Goal: Obtain resource: Download file/media

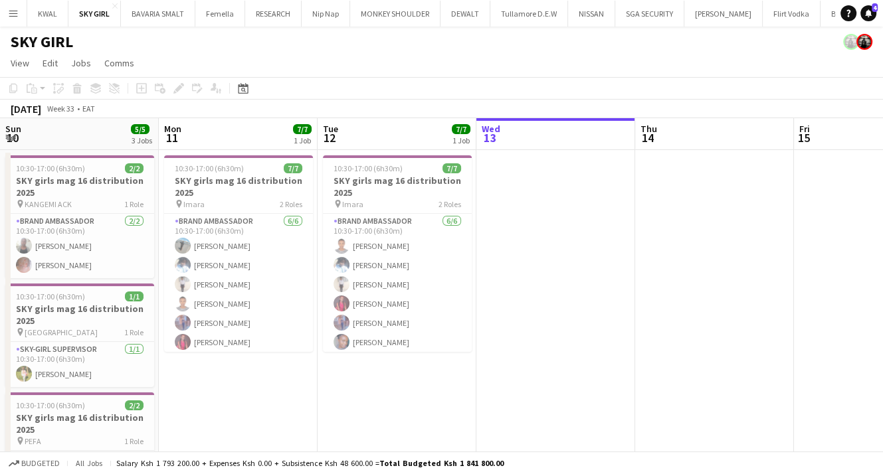
scroll to position [0, 318]
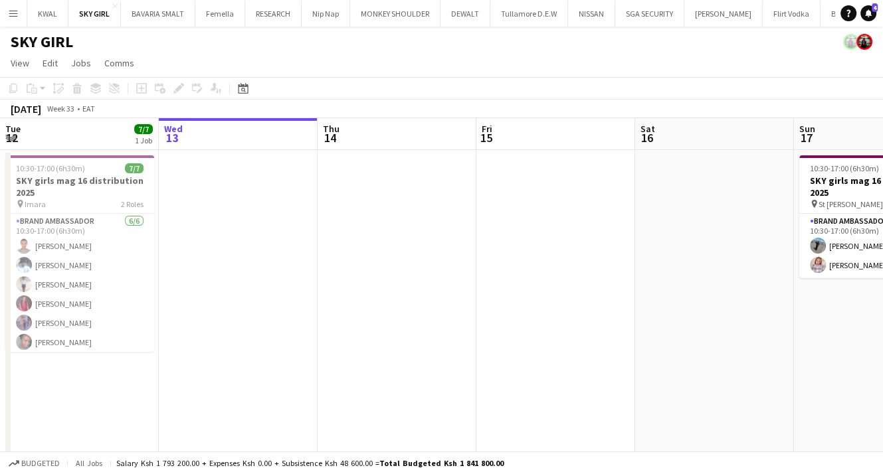
click at [16, 15] on app-icon "Menu" at bounding box center [13, 13] width 11 height 11
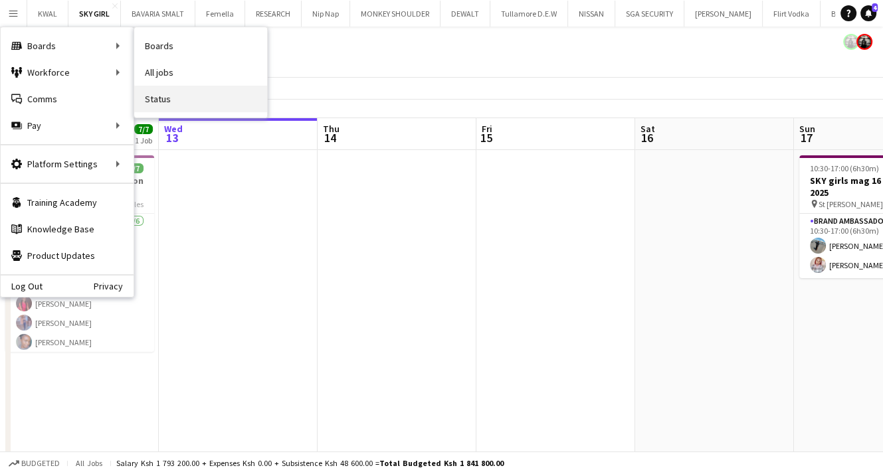
click at [159, 88] on link "Status" at bounding box center [200, 99] width 133 height 27
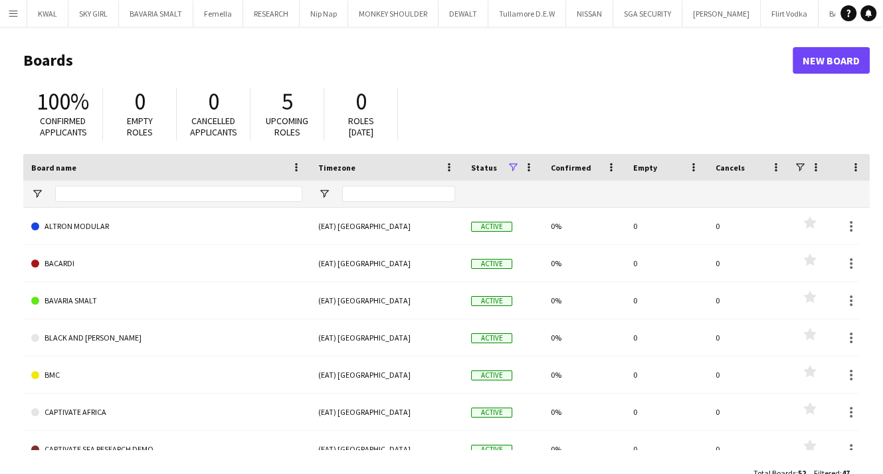
click at [16, 17] on app-icon "Menu" at bounding box center [13, 13] width 11 height 11
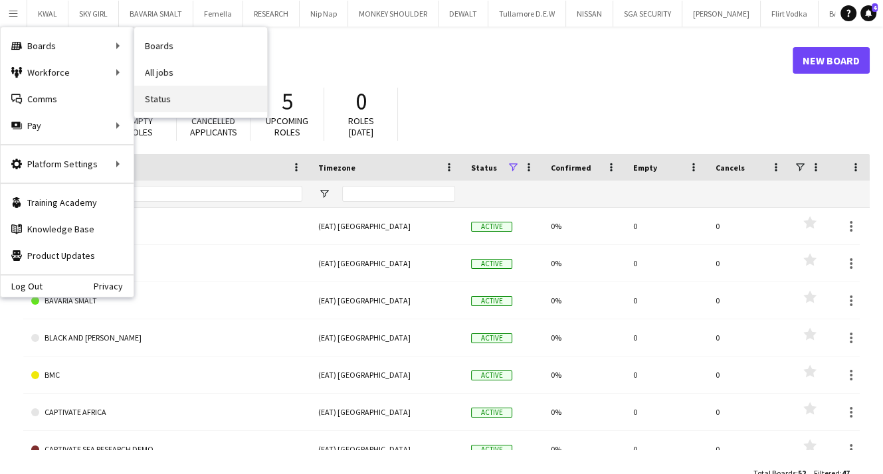
click at [153, 90] on link "Status" at bounding box center [200, 99] width 133 height 27
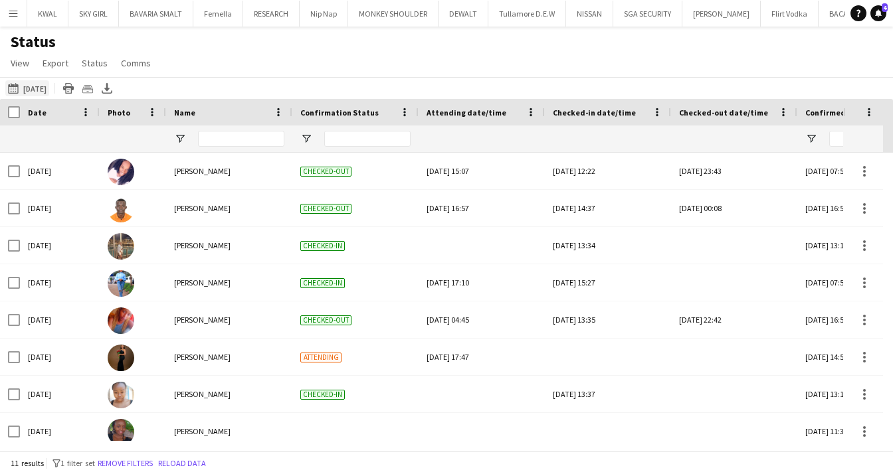
click at [31, 88] on button "[DATE] to [DATE] [DATE]" at bounding box center [27, 88] width 44 height 16
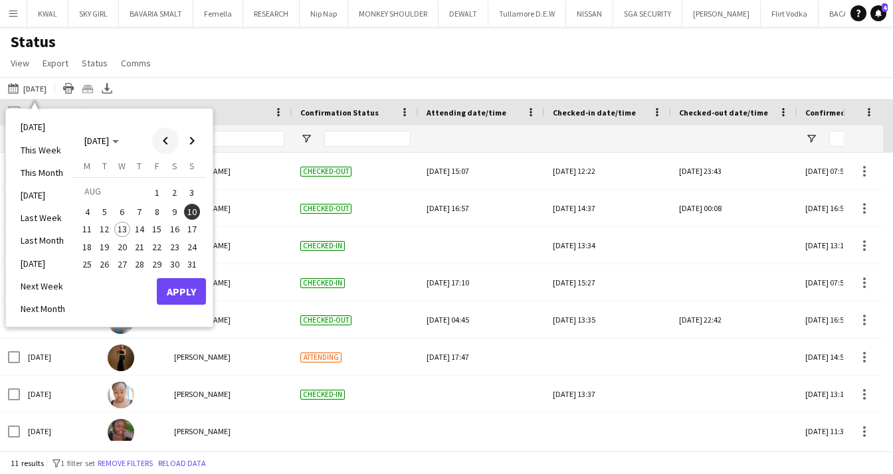
click at [163, 141] on span "Previous month" at bounding box center [165, 141] width 27 height 27
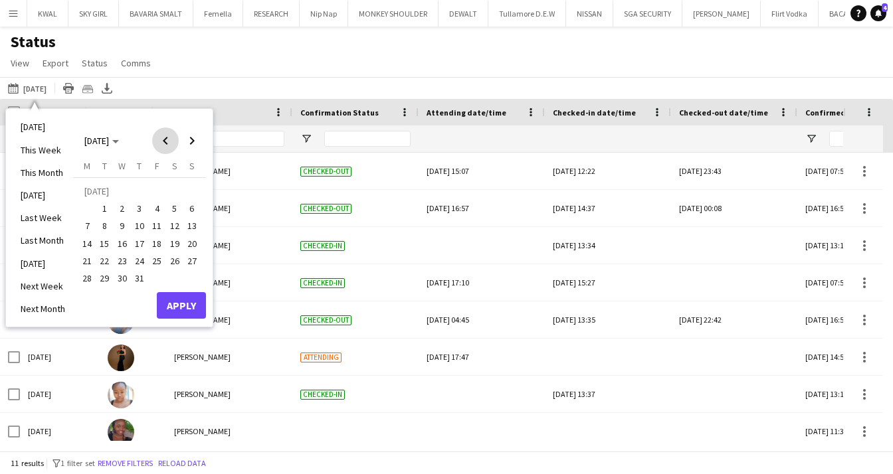
click at [163, 141] on span "Previous month" at bounding box center [165, 141] width 27 height 27
click at [163, 142] on span "Previous month" at bounding box center [165, 141] width 27 height 27
click at [165, 143] on span "Previous month" at bounding box center [165, 141] width 27 height 27
click at [165, 142] on span "Previous month" at bounding box center [165, 141] width 27 height 27
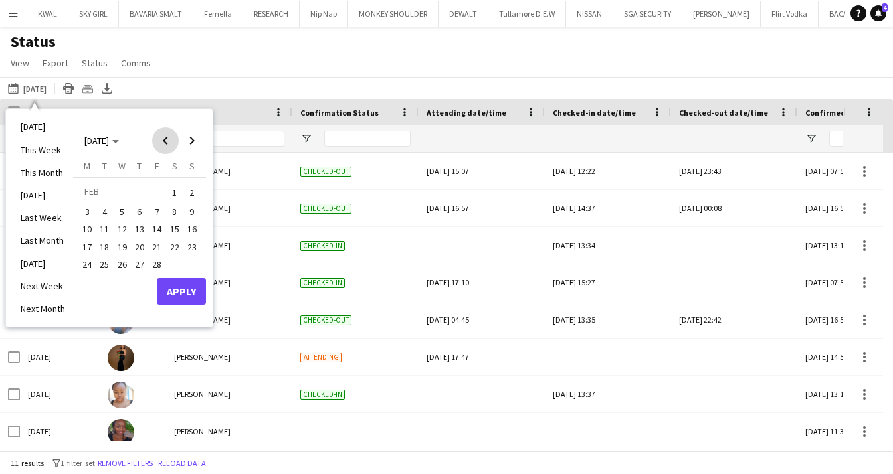
click at [165, 141] on span "Previous month" at bounding box center [165, 141] width 27 height 27
click at [122, 208] on span "1" at bounding box center [122, 209] width 16 height 16
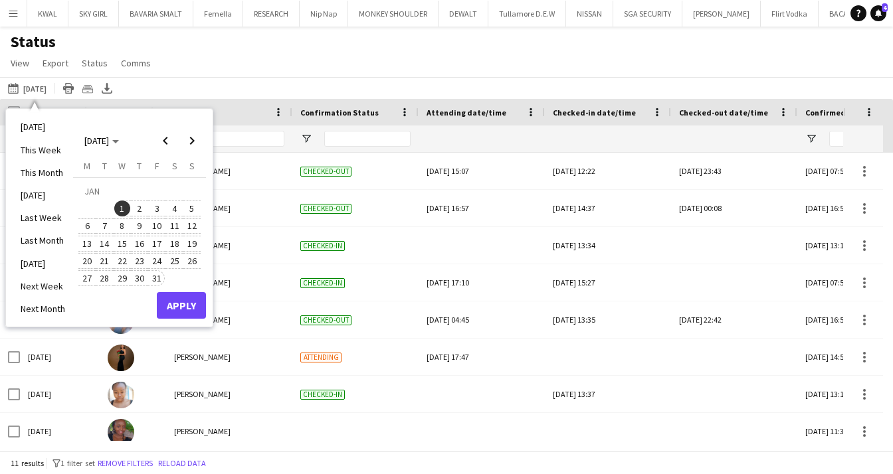
click at [155, 278] on span "31" at bounding box center [157, 278] width 16 height 16
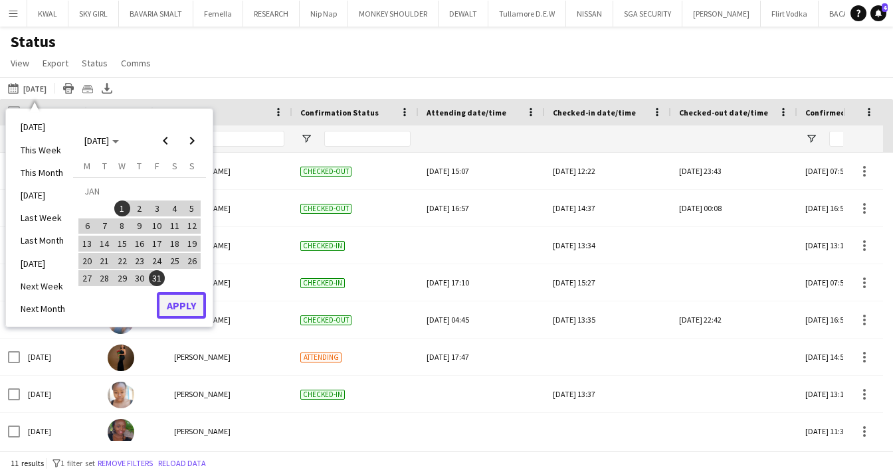
click at [176, 308] on button "Apply" at bounding box center [181, 305] width 49 height 27
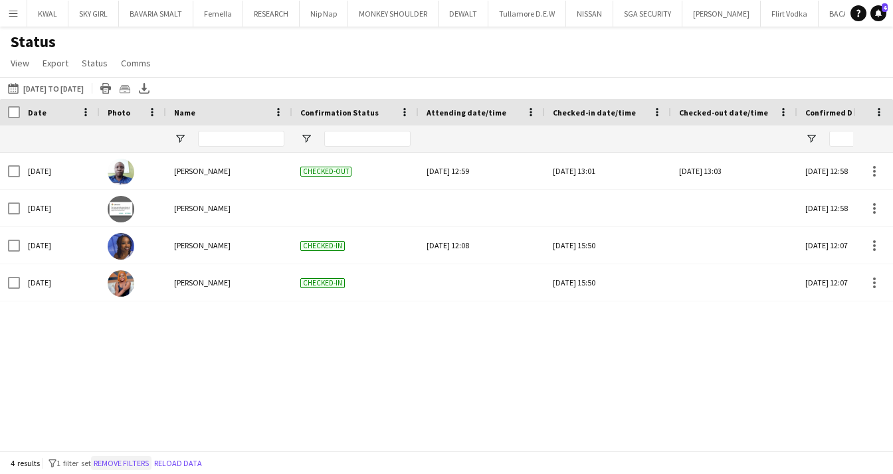
click at [136, 462] on button "Remove filters" at bounding box center [121, 463] width 60 height 15
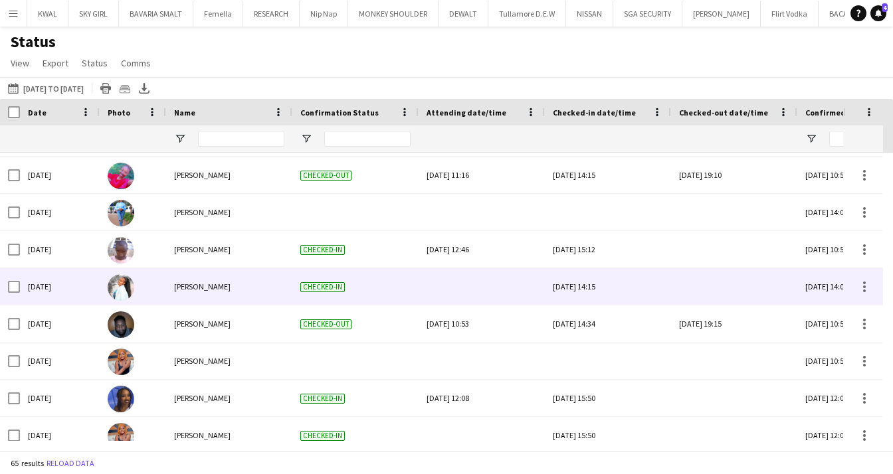
scroll to position [2130, 0]
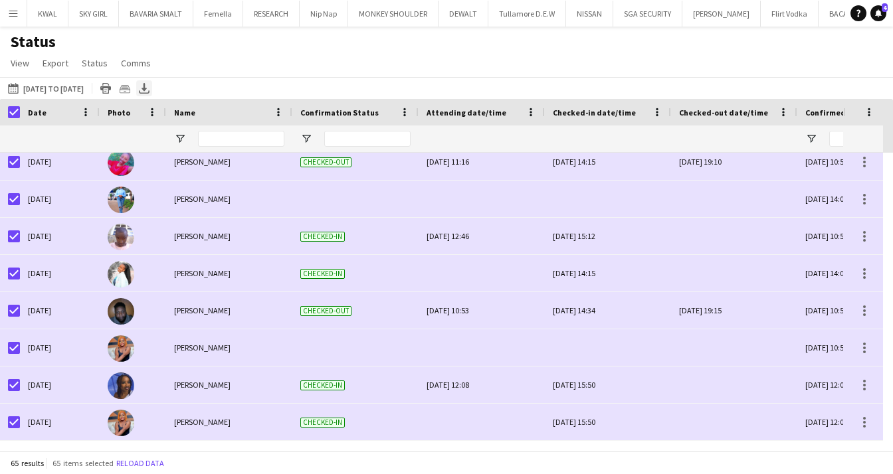
click at [147, 88] on icon at bounding box center [144, 87] width 5 height 8
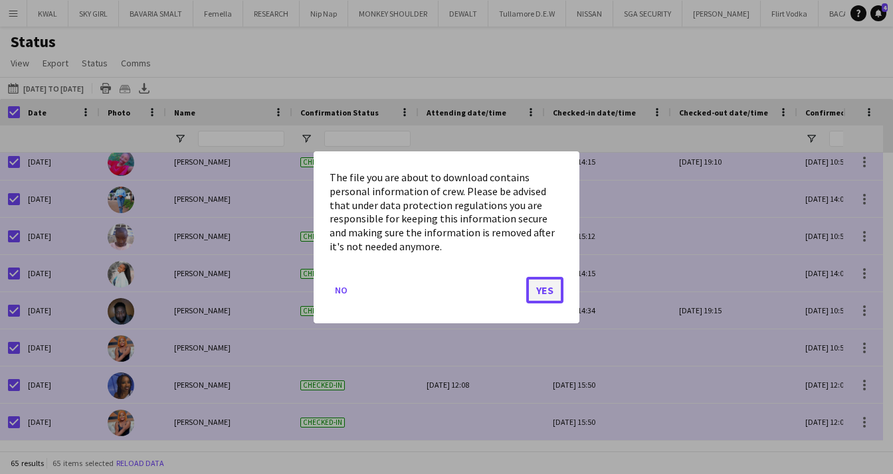
click at [549, 286] on button "Yes" at bounding box center [544, 289] width 37 height 27
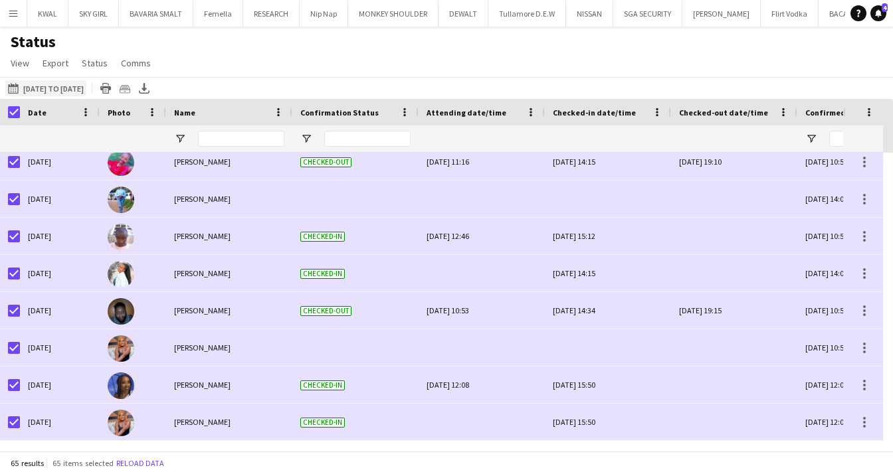
click at [86, 86] on button "[DATE] to [DATE] [DATE] to [DATE]" at bounding box center [45, 88] width 81 height 16
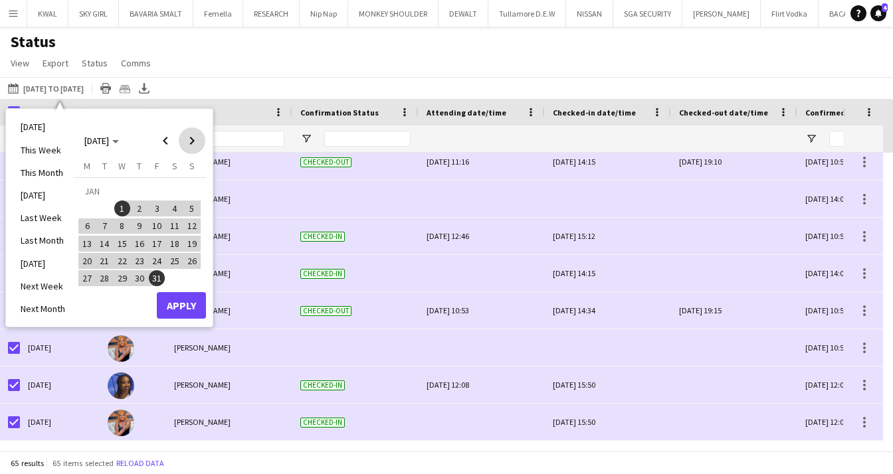
click at [196, 142] on span "Next month" at bounding box center [192, 141] width 27 height 27
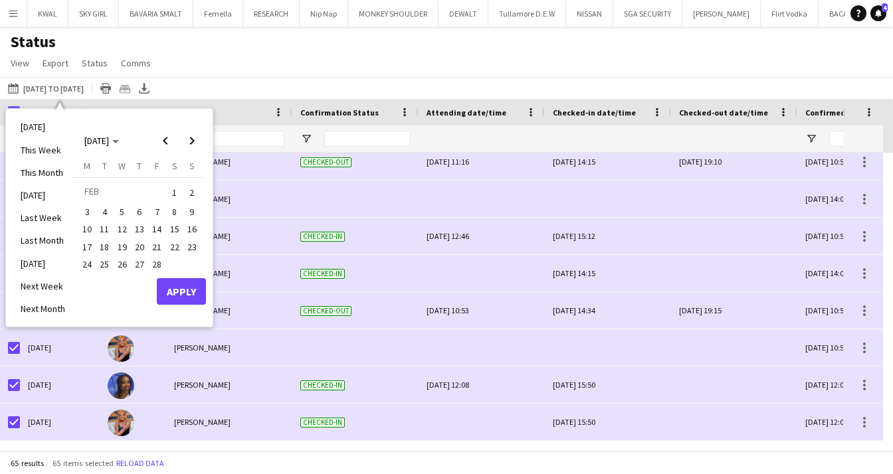
click at [176, 192] on span "1" at bounding box center [175, 192] width 16 height 19
click at [167, 139] on span "Previous month" at bounding box center [165, 141] width 27 height 27
click at [195, 142] on span "Next month" at bounding box center [192, 141] width 27 height 27
click at [159, 265] on span "28" at bounding box center [157, 264] width 16 height 16
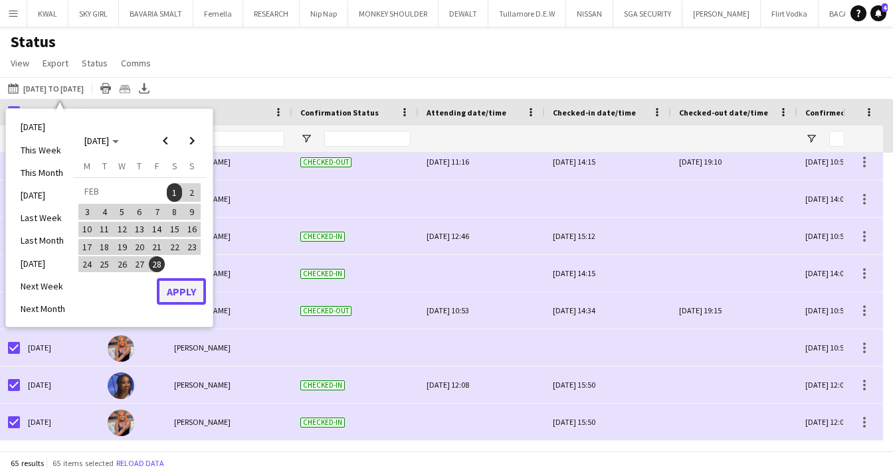
click at [181, 292] on button "Apply" at bounding box center [181, 291] width 49 height 27
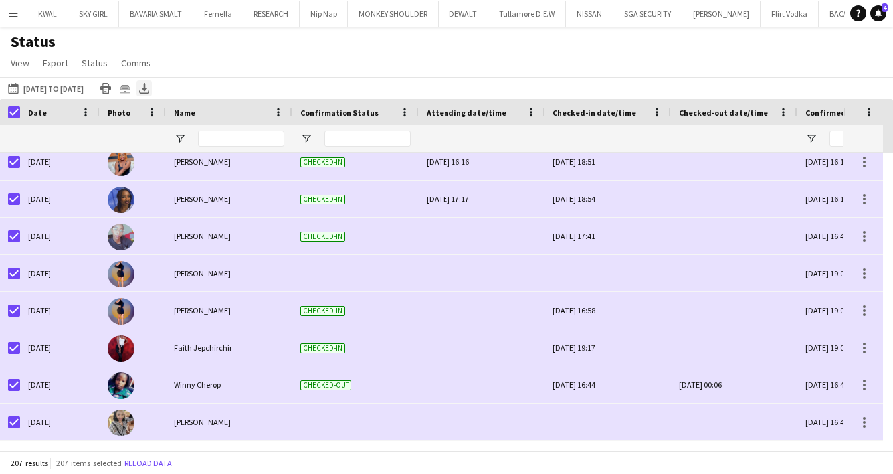
click at [149, 91] on icon at bounding box center [144, 92] width 11 height 3
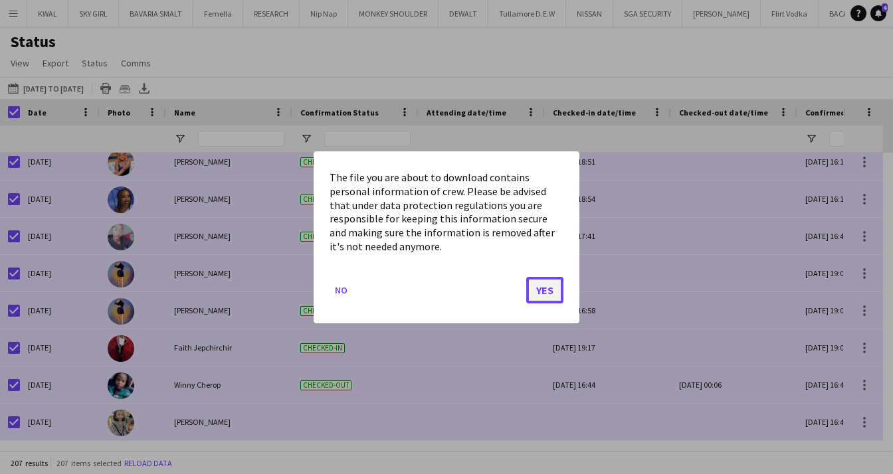
click at [540, 296] on button "Yes" at bounding box center [544, 289] width 37 height 27
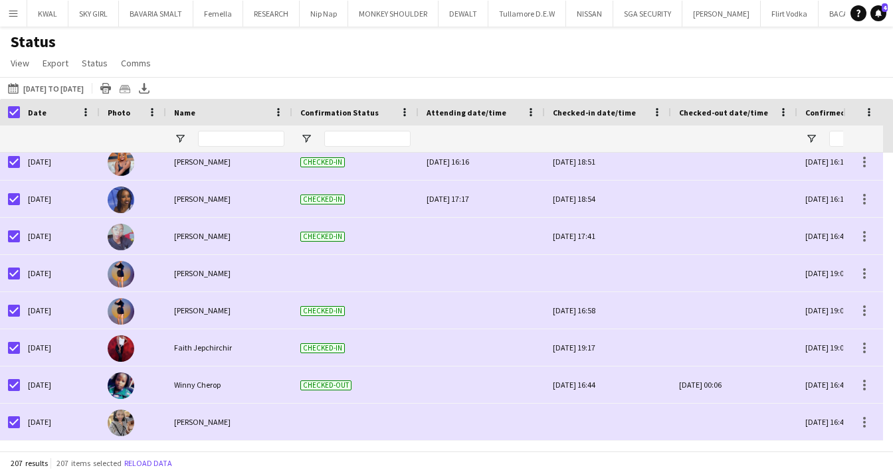
click at [52, 136] on div at bounding box center [60, 139] width 64 height 27
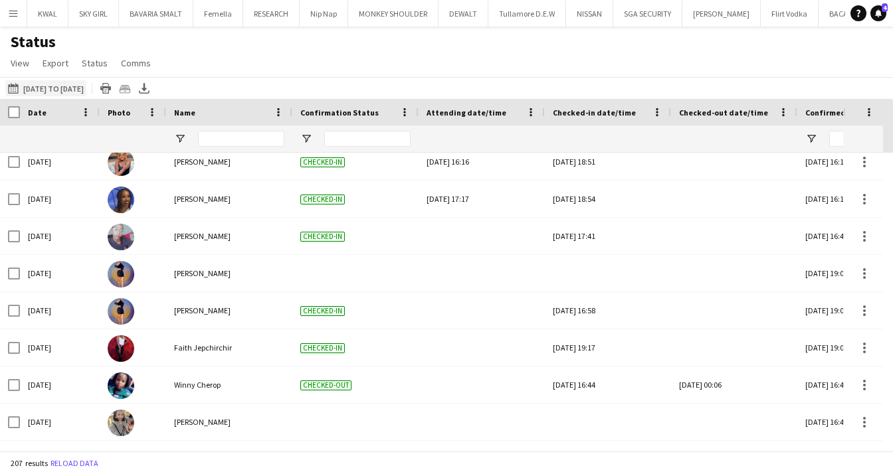
click at [86, 84] on button "[DATE] to [DATE] [DATE] to [DATE]" at bounding box center [45, 88] width 81 height 16
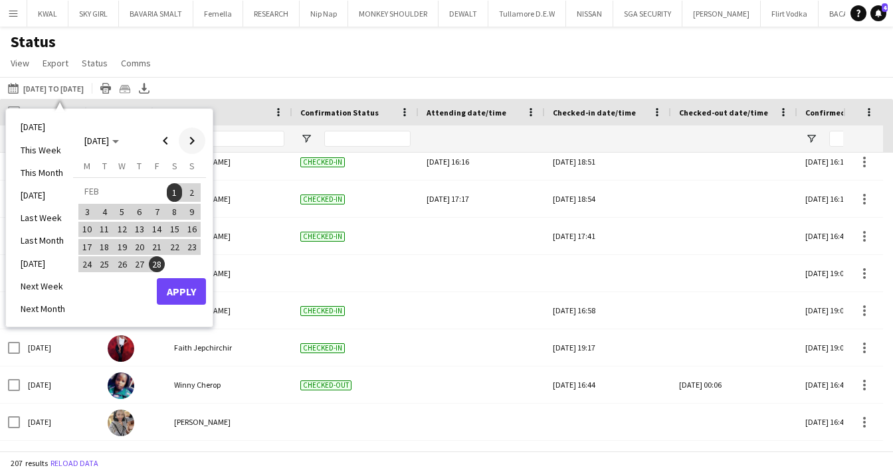
click at [197, 138] on span "Next month" at bounding box center [192, 141] width 27 height 27
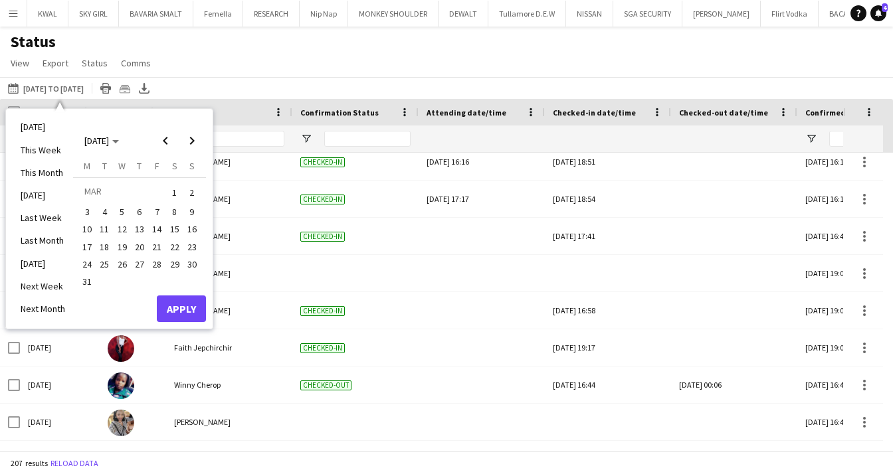
click at [174, 192] on span "1" at bounding box center [175, 192] width 16 height 19
click at [91, 285] on span "31" at bounding box center [87, 282] width 16 height 16
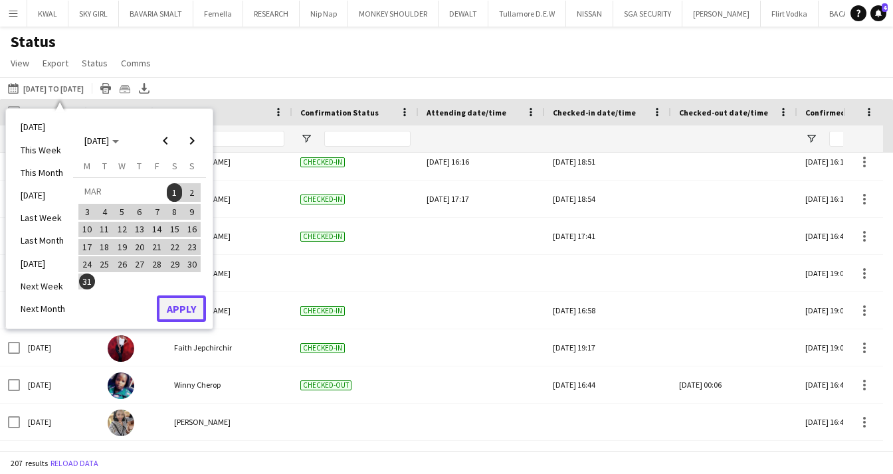
click at [175, 313] on button "Apply" at bounding box center [181, 309] width 49 height 27
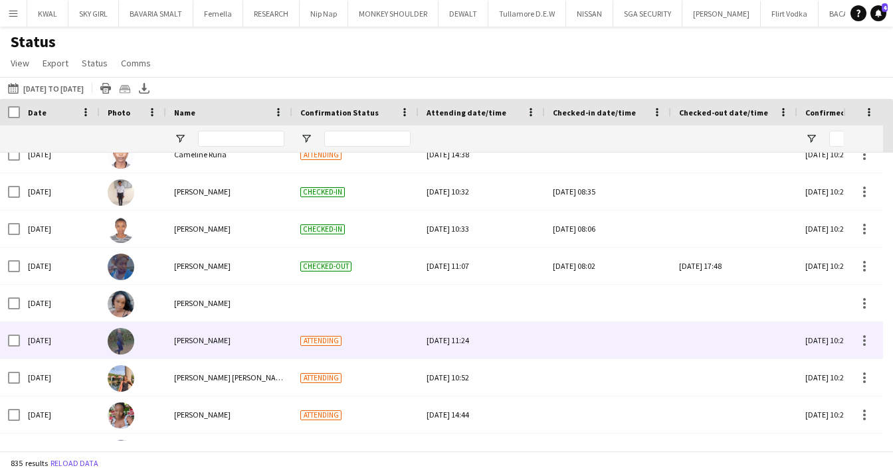
scroll to position [934, 0]
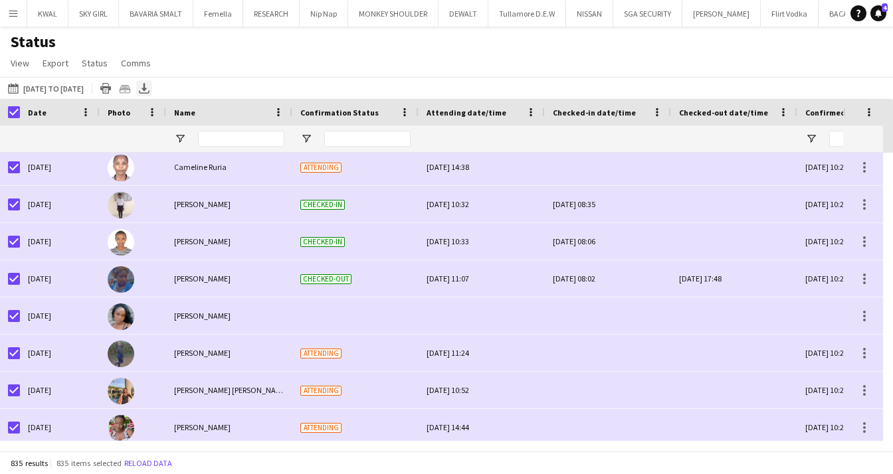
click at [149, 90] on icon "Export XLSX" at bounding box center [144, 88] width 11 height 11
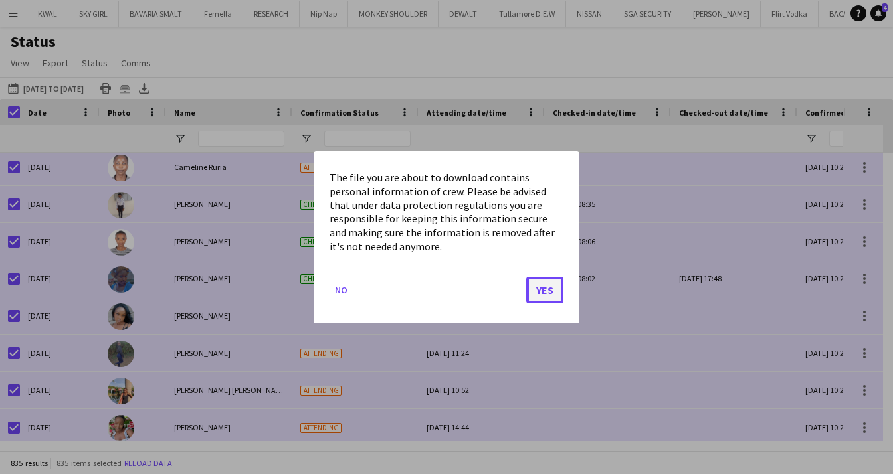
click at [541, 290] on button "Yes" at bounding box center [544, 289] width 37 height 27
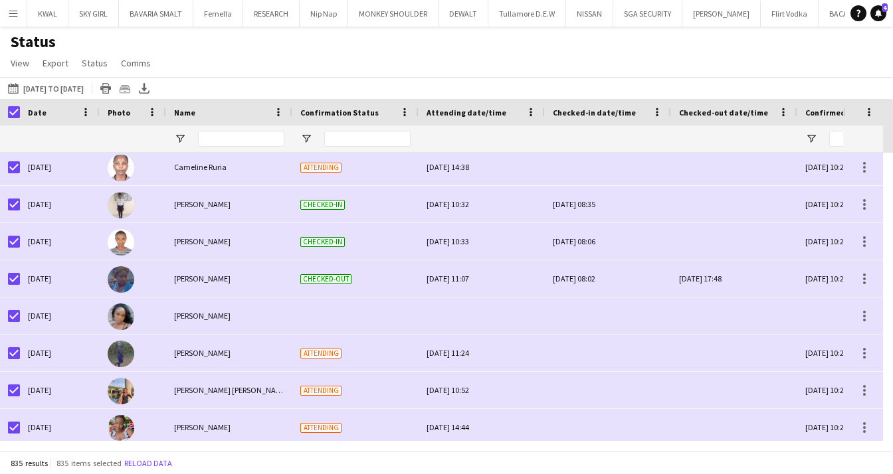
click at [38, 136] on div at bounding box center [60, 139] width 64 height 27
click at [149, 88] on icon "Export XLSX" at bounding box center [144, 88] width 11 height 11
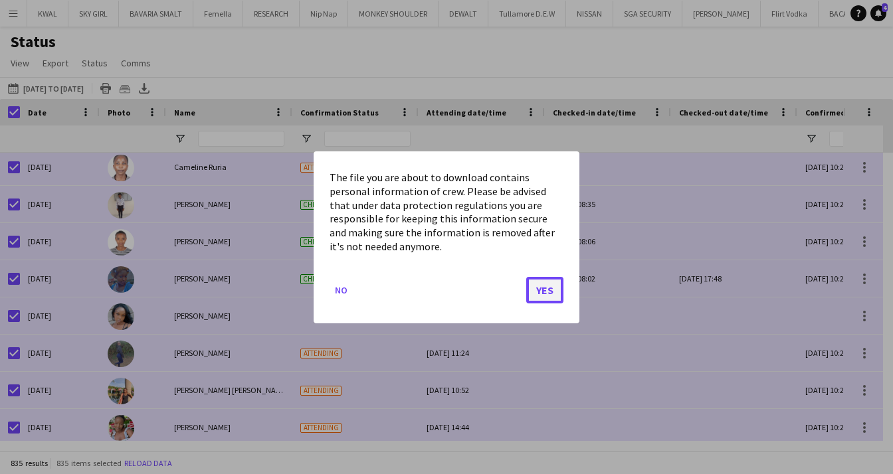
click at [531, 288] on button "Yes" at bounding box center [544, 289] width 37 height 27
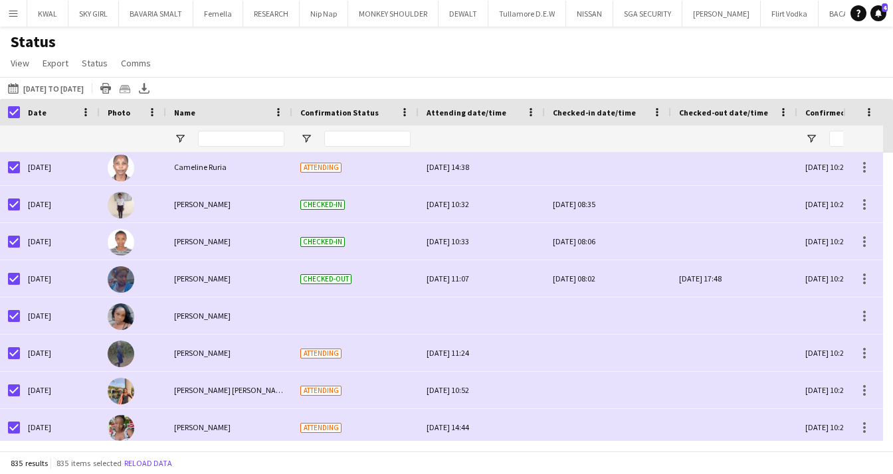
click at [41, 146] on div at bounding box center [60, 139] width 64 height 27
click at [76, 84] on button "[DATE] to [DATE] [DATE] to [DATE]" at bounding box center [45, 88] width 81 height 16
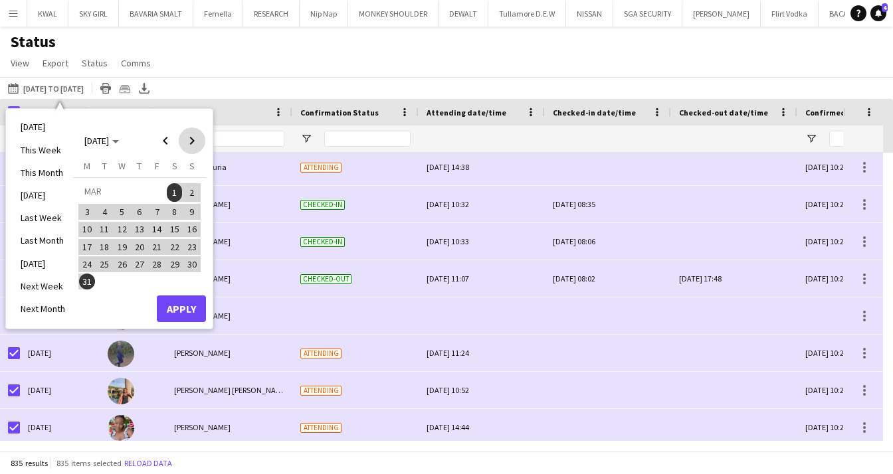
click at [201, 145] on span "Next month" at bounding box center [192, 141] width 27 height 27
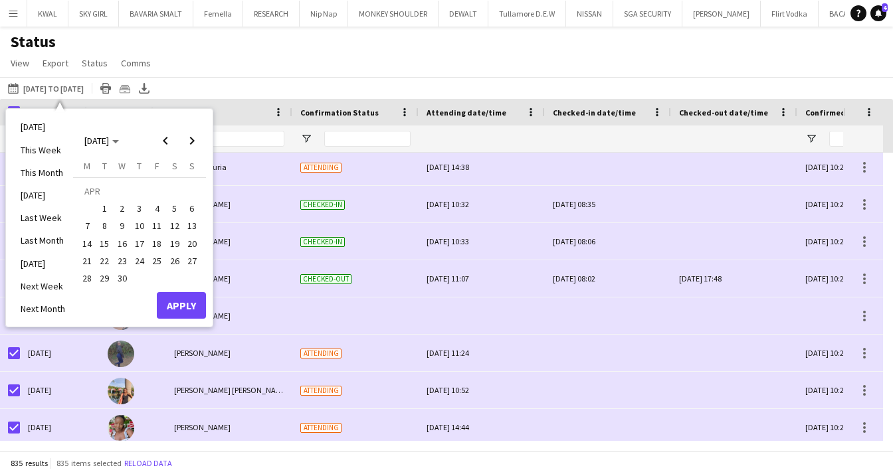
click at [108, 206] on span "1" at bounding box center [105, 209] width 16 height 16
click at [124, 280] on span "30" at bounding box center [122, 278] width 16 height 16
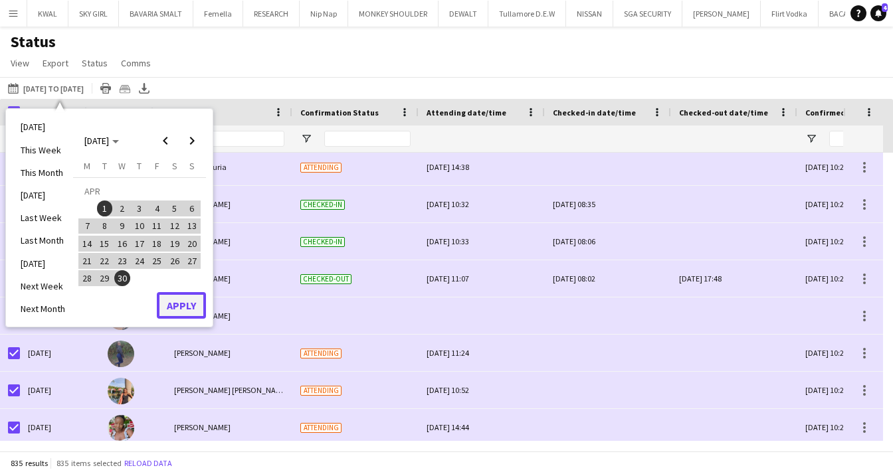
click at [178, 305] on button "Apply" at bounding box center [181, 305] width 49 height 27
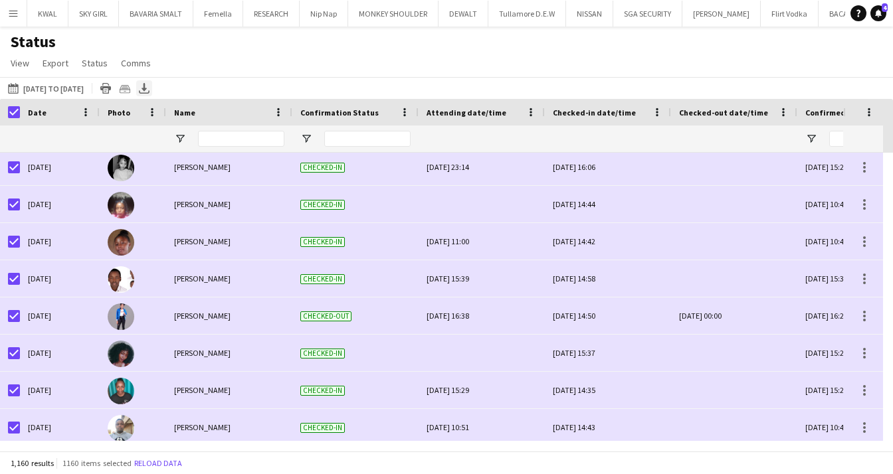
click at [147, 89] on icon at bounding box center [144, 87] width 5 height 8
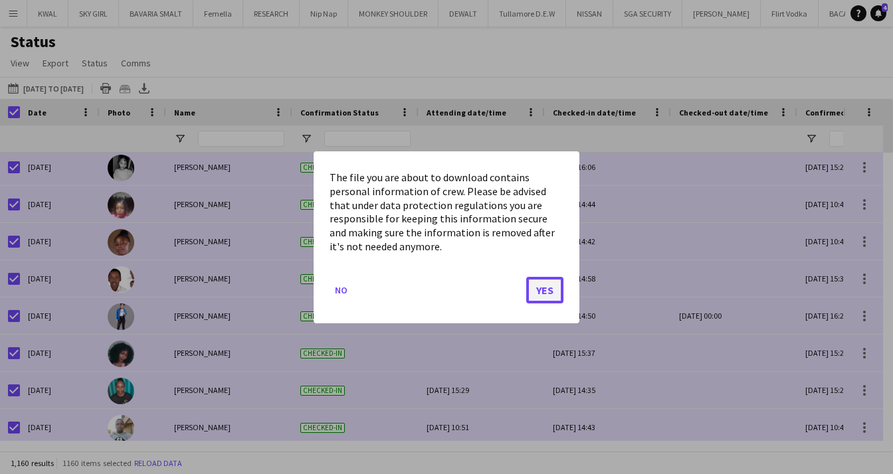
click at [545, 296] on button "Yes" at bounding box center [544, 289] width 37 height 27
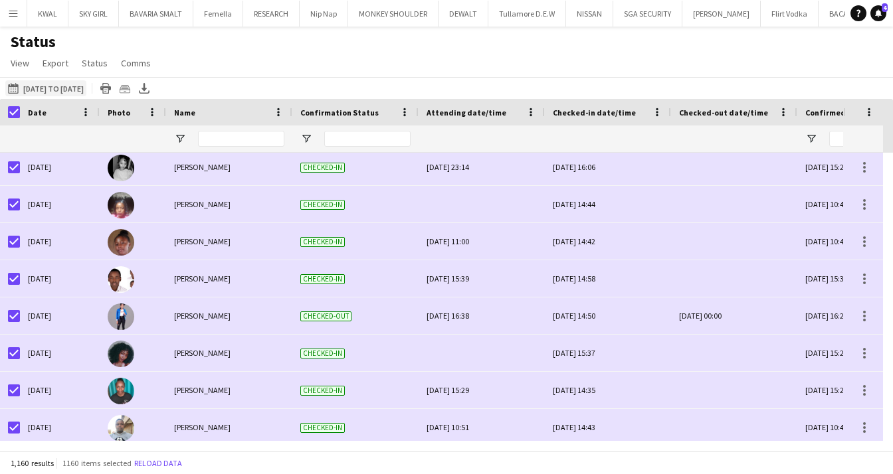
click at [83, 94] on button "[DATE] to [DATE] [DATE] to [DATE]" at bounding box center [45, 88] width 81 height 16
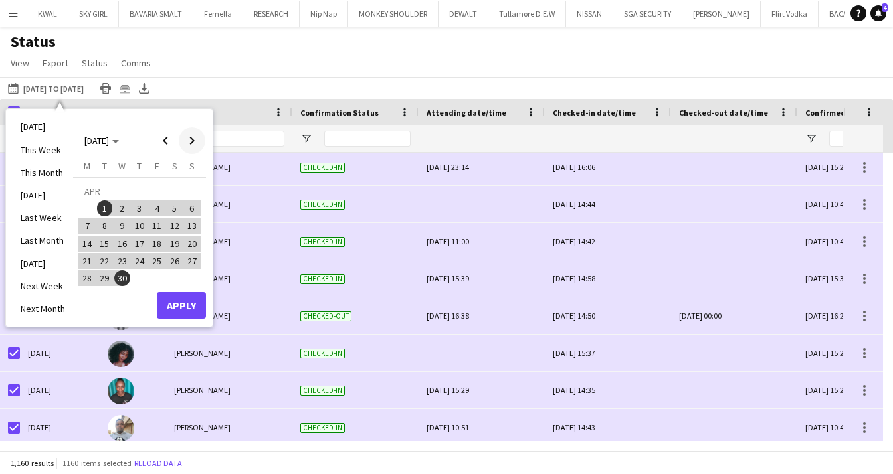
click at [198, 138] on span "Next month" at bounding box center [192, 141] width 27 height 27
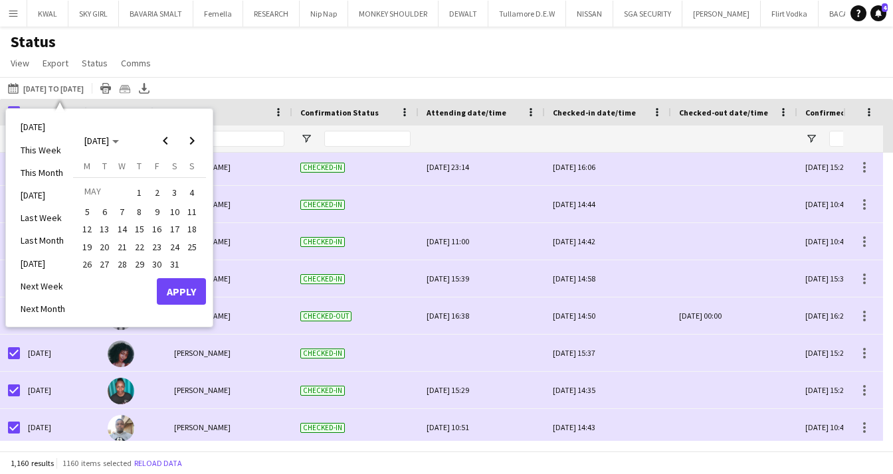
click at [142, 190] on span "1" at bounding box center [140, 192] width 16 height 19
click at [175, 264] on span "31" at bounding box center [175, 264] width 16 height 16
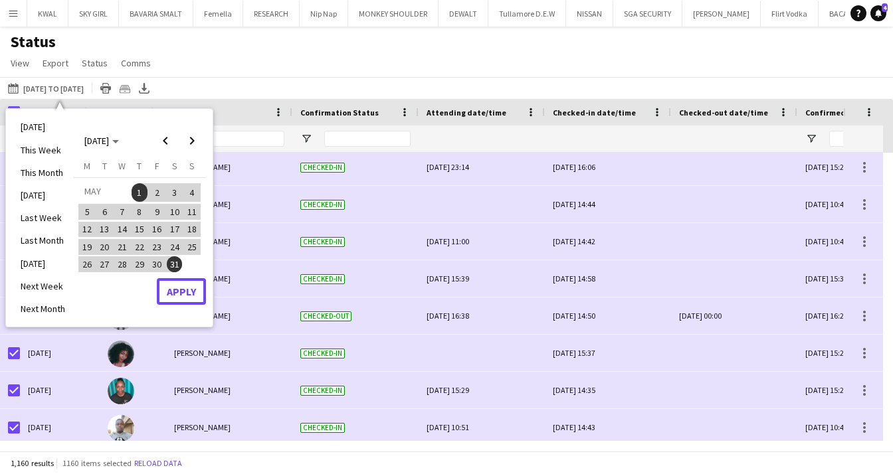
click at [181, 288] on button "Apply" at bounding box center [181, 291] width 49 height 27
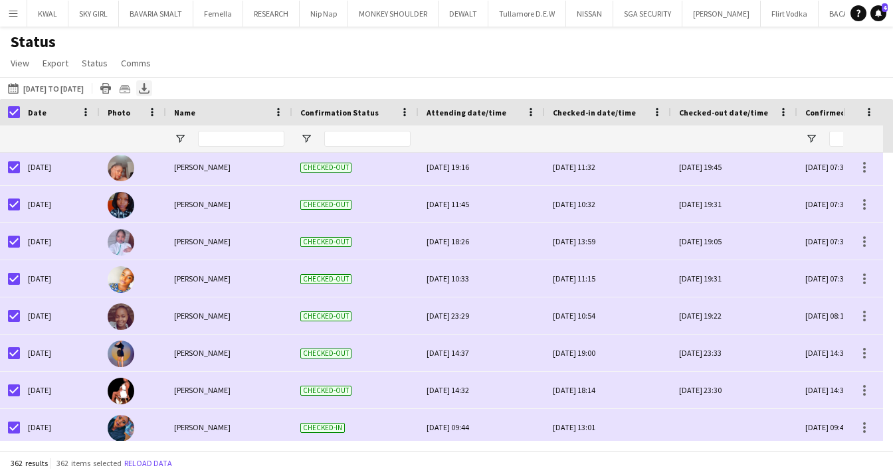
click at [147, 88] on icon at bounding box center [144, 87] width 5 height 8
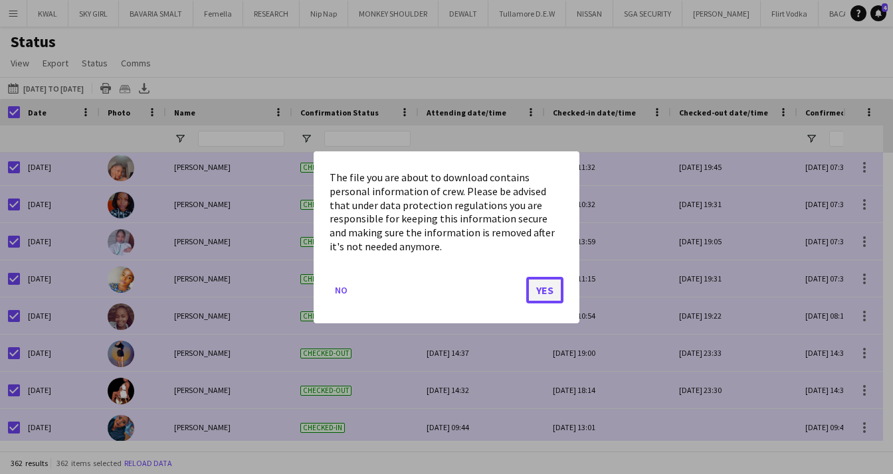
click at [551, 292] on button "Yes" at bounding box center [544, 289] width 37 height 27
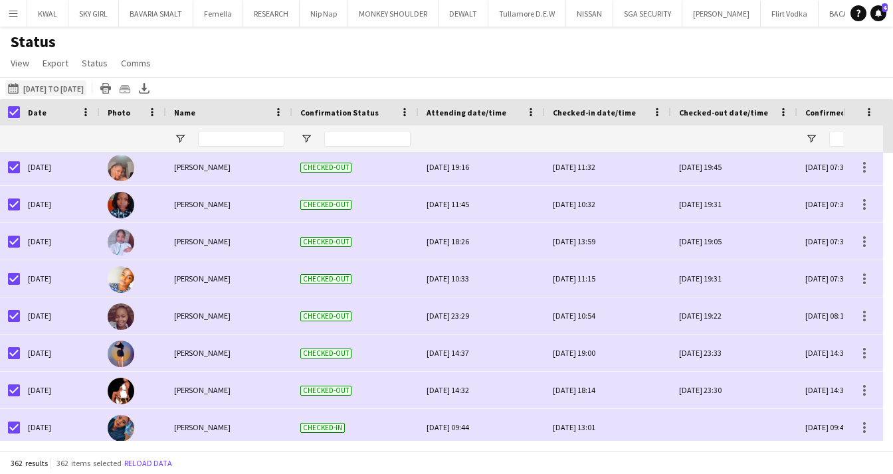
click at [86, 86] on button "[DATE] to [DATE] [DATE] to [DATE]" at bounding box center [45, 88] width 81 height 16
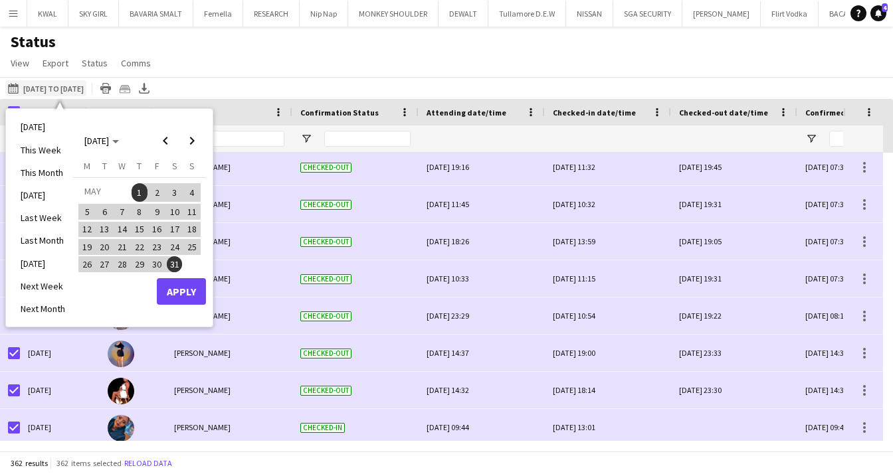
click at [62, 84] on button "[DATE] to [DATE] [DATE] to [DATE]" at bounding box center [45, 88] width 81 height 16
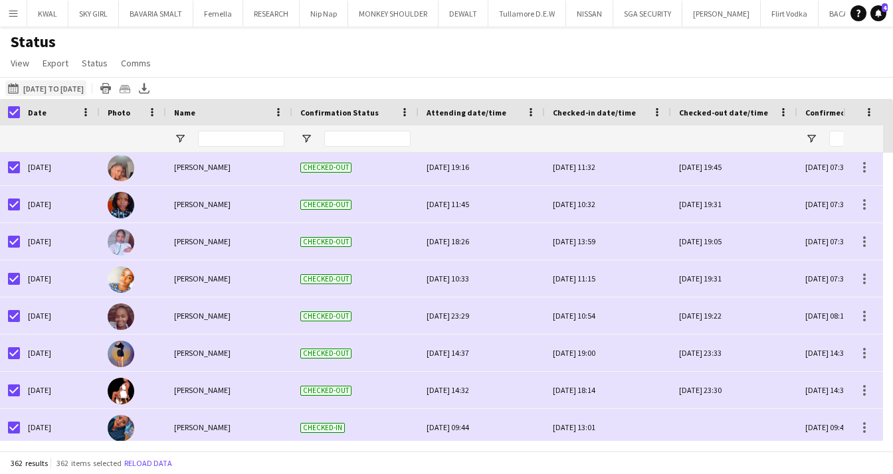
click at [65, 84] on button "[DATE] to [DATE] [DATE] to [DATE]" at bounding box center [45, 88] width 81 height 16
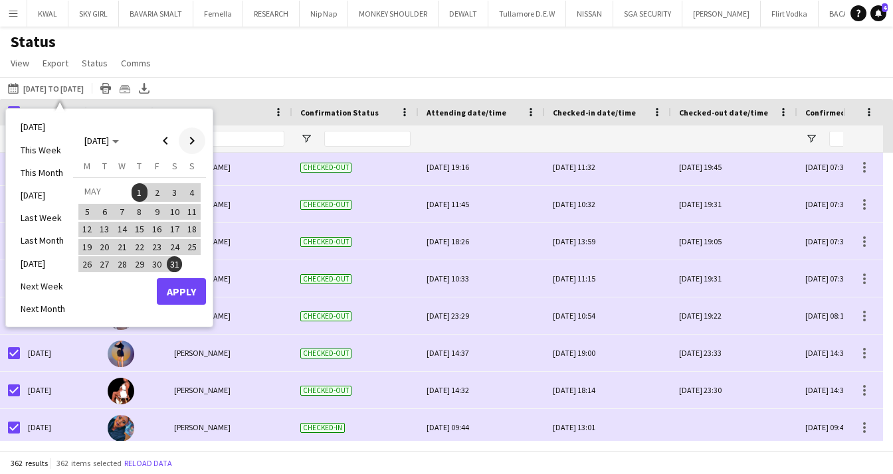
click at [187, 138] on span "Next month" at bounding box center [192, 141] width 27 height 27
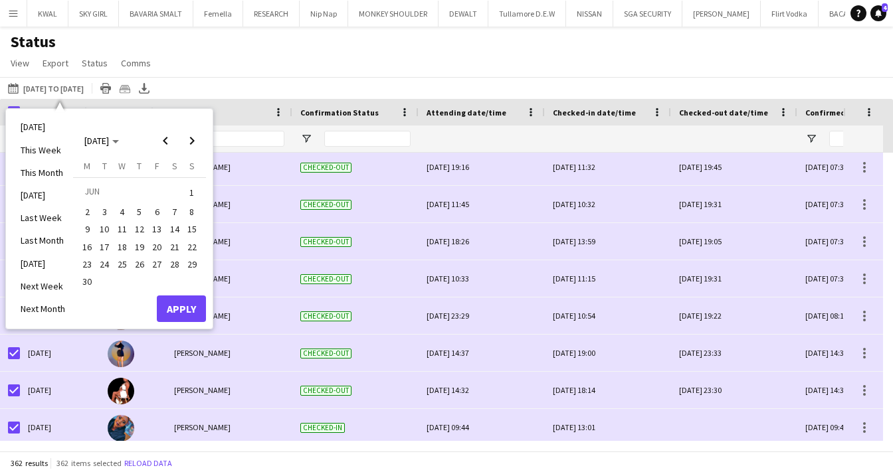
click at [192, 187] on span "1" at bounding box center [192, 192] width 16 height 19
click at [88, 281] on span "30" at bounding box center [87, 282] width 16 height 16
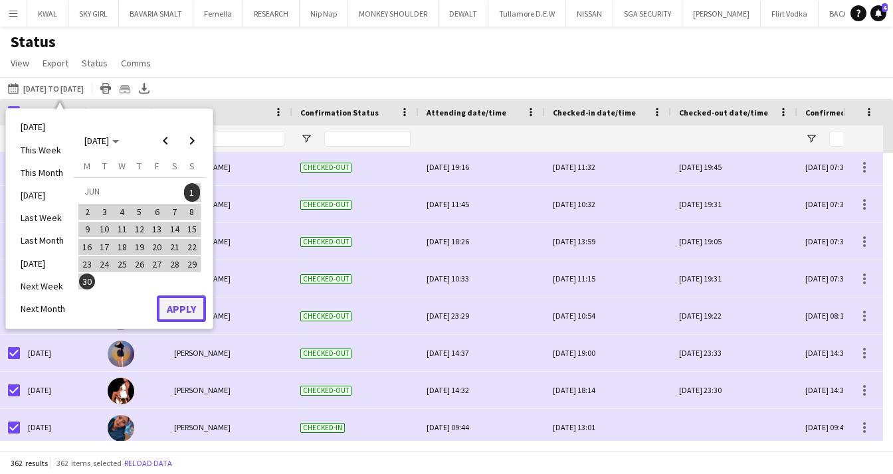
click at [183, 314] on button "Apply" at bounding box center [181, 309] width 49 height 27
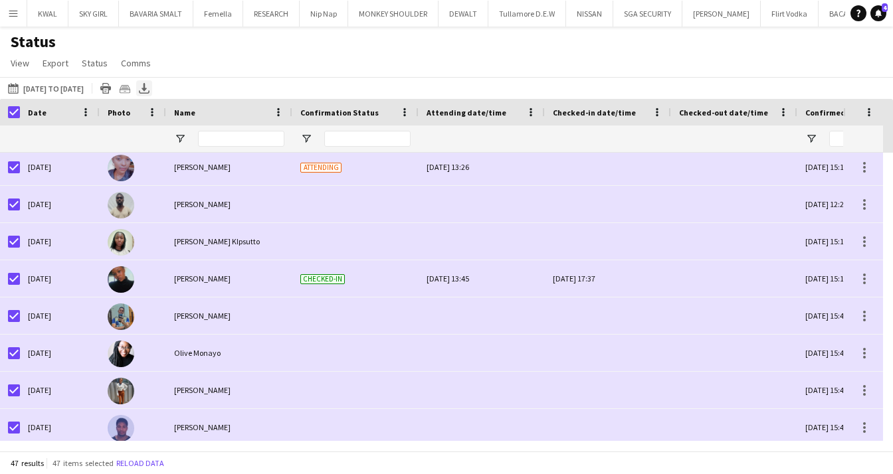
click at [149, 85] on icon "Export XLSX" at bounding box center [144, 88] width 11 height 11
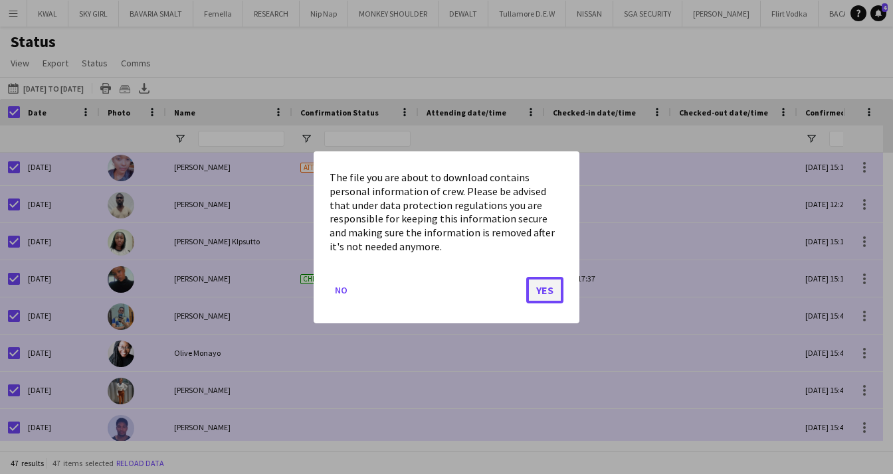
click at [536, 282] on button "Yes" at bounding box center [544, 289] width 37 height 27
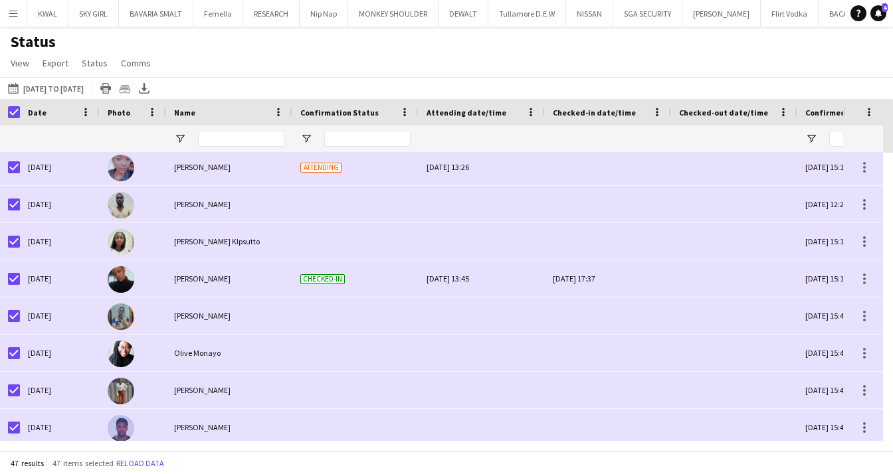
click at [0, 50] on h1 "Status" at bounding box center [82, 42] width 164 height 20
click at [149, 89] on icon "Export XLSX" at bounding box center [144, 88] width 11 height 11
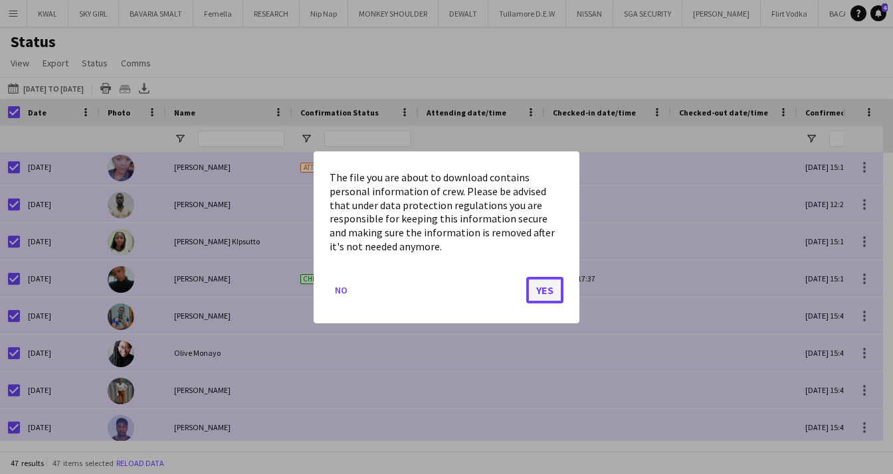
click at [540, 290] on button "Yes" at bounding box center [544, 289] width 37 height 27
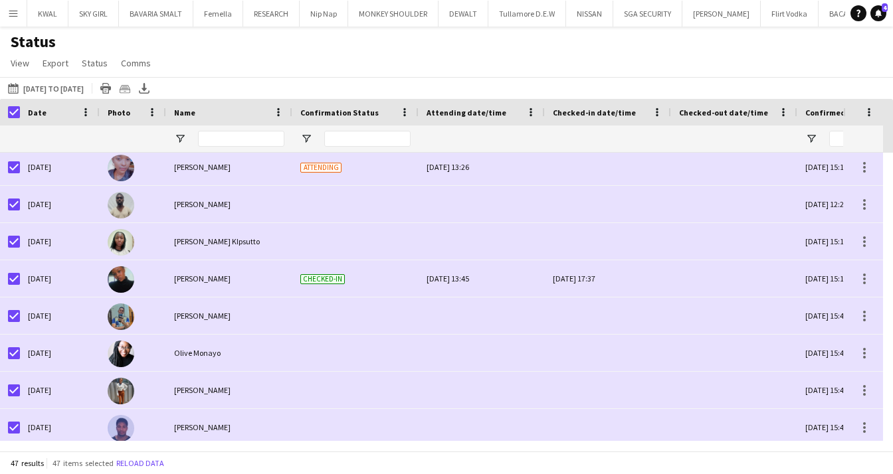
click at [843, 51] on div "Status View Views Default view New view Update view Delete view Edit name Custo…" at bounding box center [446, 54] width 893 height 45
click at [79, 89] on button "[DATE] to [DATE] [DATE] to [DATE]" at bounding box center [45, 88] width 81 height 16
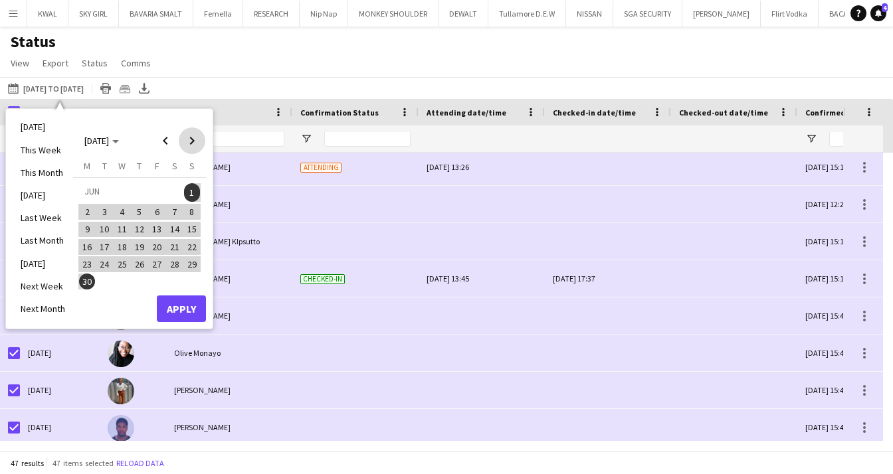
click at [192, 143] on span "Next month" at bounding box center [192, 141] width 27 height 27
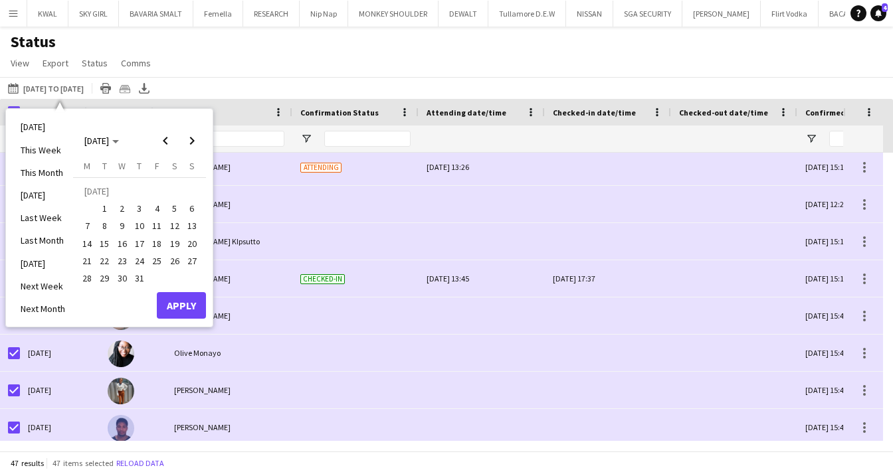
click at [108, 207] on span "1" at bounding box center [105, 209] width 16 height 16
drag, startPoint x: 141, startPoint y: 279, endPoint x: 149, endPoint y: 282, distance: 8.4
click at [142, 278] on span "31" at bounding box center [140, 278] width 16 height 16
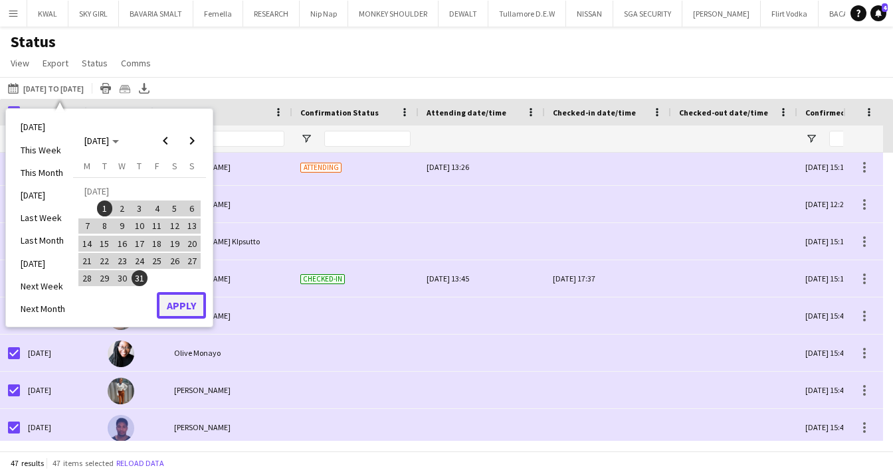
click at [181, 302] on button "Apply" at bounding box center [181, 305] width 49 height 27
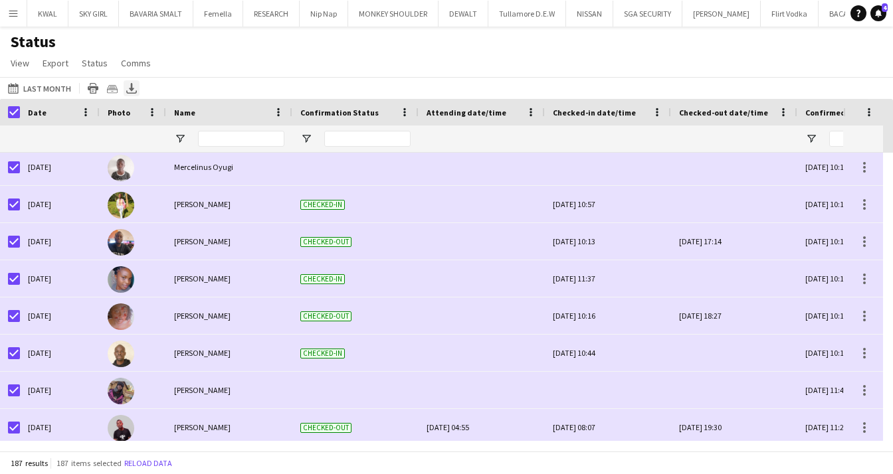
click at [131, 88] on icon "Export XLSX" at bounding box center [131, 88] width 11 height 11
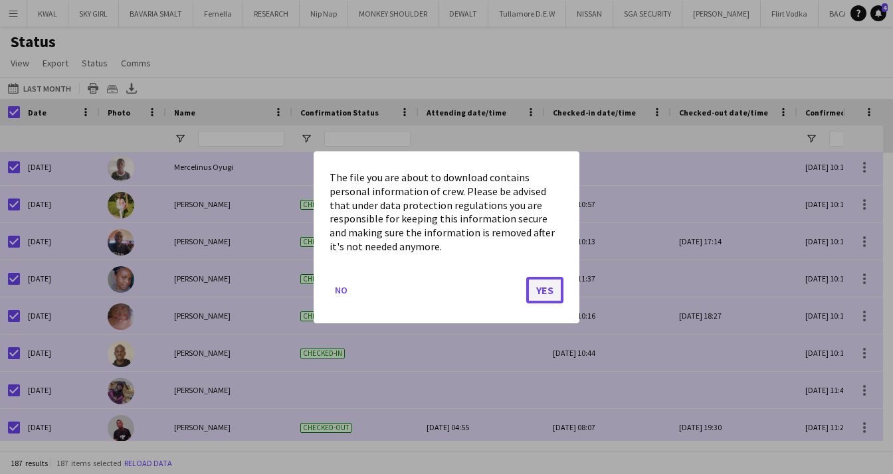
click at [557, 292] on button "Yes" at bounding box center [544, 289] width 37 height 27
